Goal: Check status

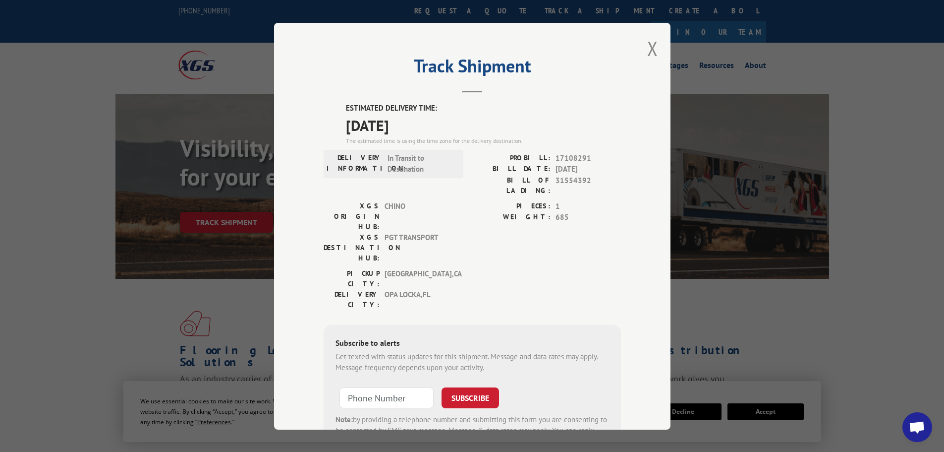
scroll to position [50, 0]
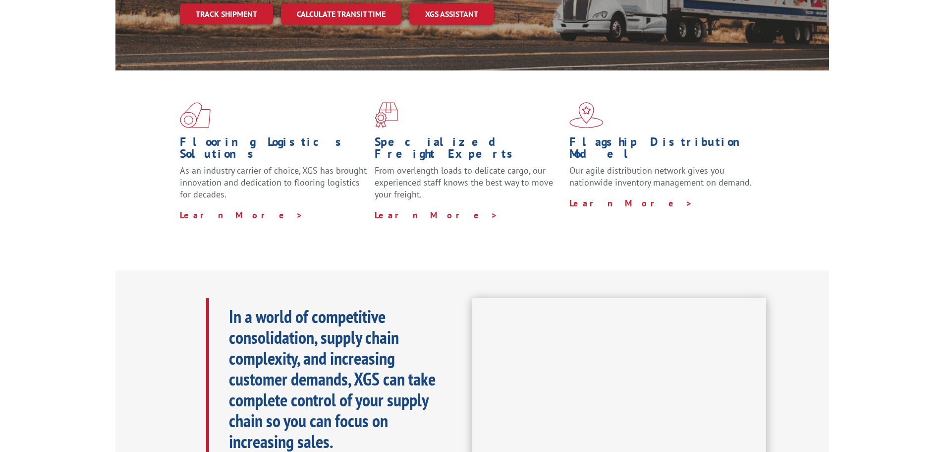
scroll to position [50, 0]
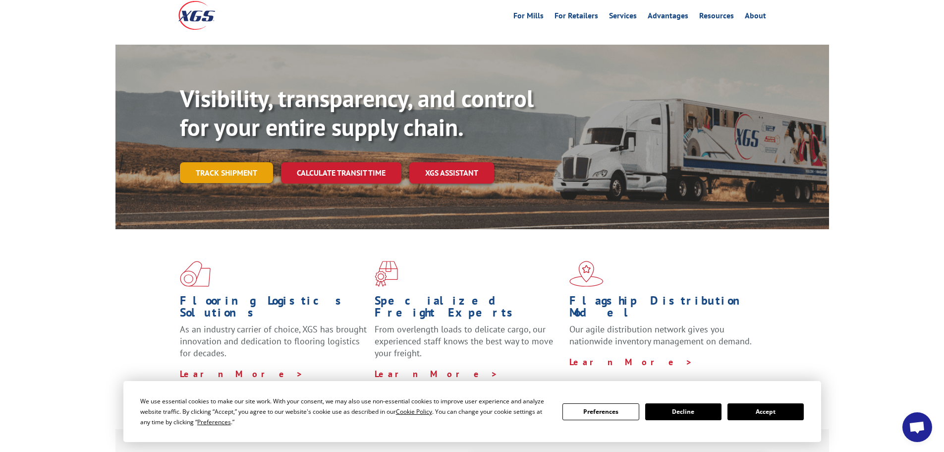
click at [208, 162] on link "Track shipment" at bounding box center [226, 172] width 93 height 21
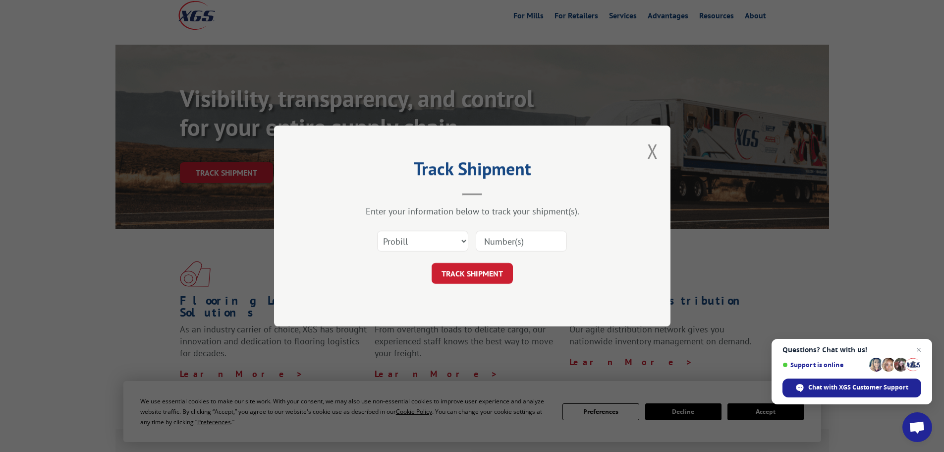
paste input "ALPHA1K"
drag, startPoint x: 531, startPoint y: 243, endPoint x: 361, endPoint y: 239, distance: 169.6
click at [361, 239] on div "Select category... Probill BOL PO ALPHA1K" at bounding box center [472, 241] width 297 height 33
type input "ALPHA1K"
